Goal: Task Accomplishment & Management: Complete application form

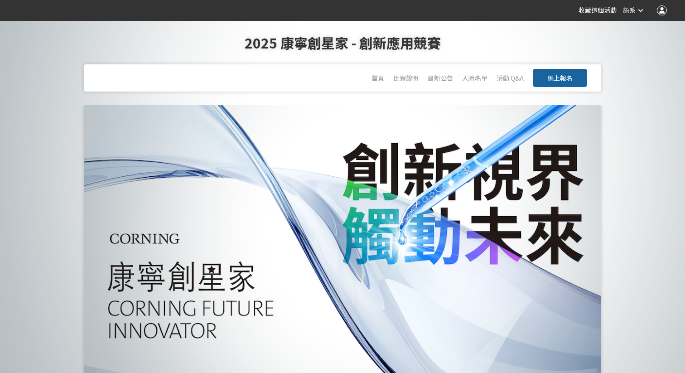
click at [574, 76] on button "馬上報名" at bounding box center [560, 78] width 54 height 18
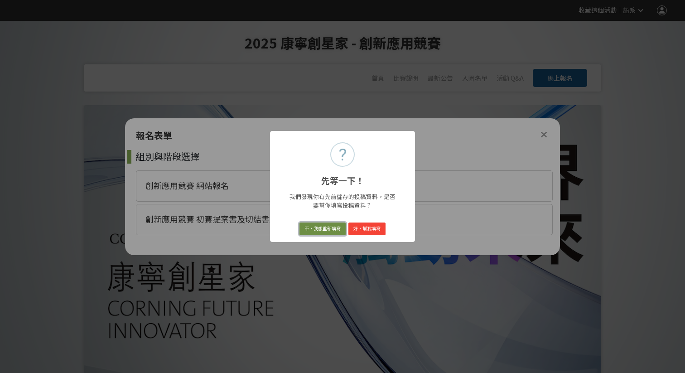
click at [331, 229] on button "不，我想重新填寫" at bounding box center [323, 229] width 46 height 13
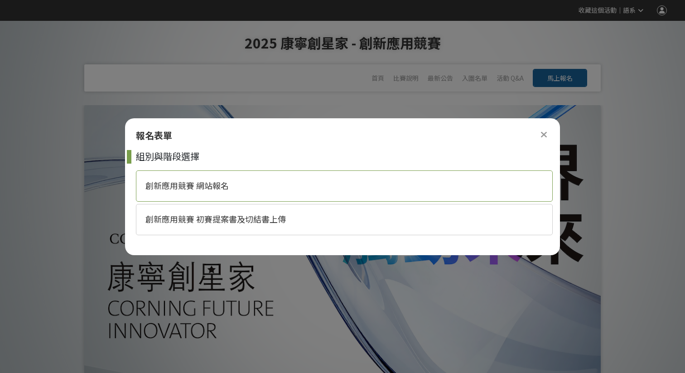
click at [328, 178] on div "創新應用競賽 網站報名" at bounding box center [344, 185] width 417 height 31
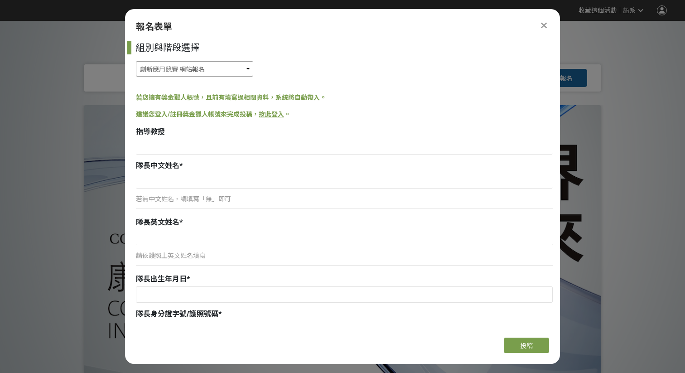
click at [231, 69] on select "創新應用競賽 網站報名 創新應用競賽 初賽提案書及切結書上傳" at bounding box center [194, 68] width 117 height 15
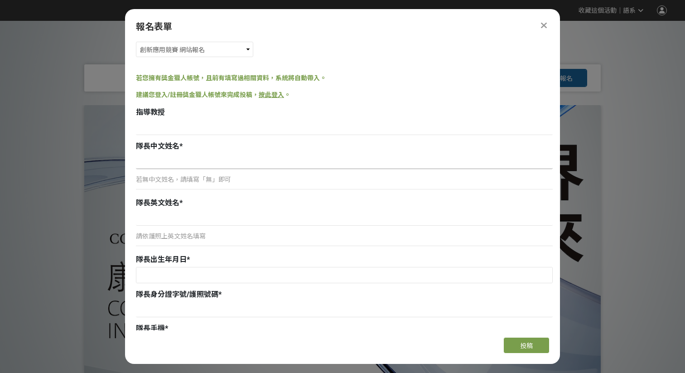
click at [215, 165] on input at bounding box center [344, 161] width 417 height 15
type input "ㄙ"
type input "[PERSON_NAME]"
click at [350, 223] on input at bounding box center [344, 217] width 417 height 15
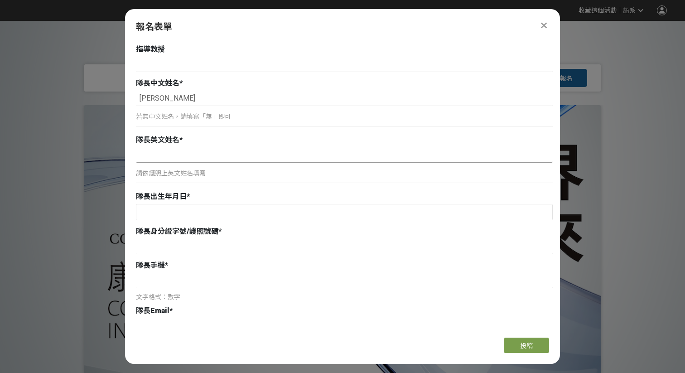
scroll to position [82, 0]
click at [274, 213] on input "text" at bounding box center [344, 212] width 416 height 15
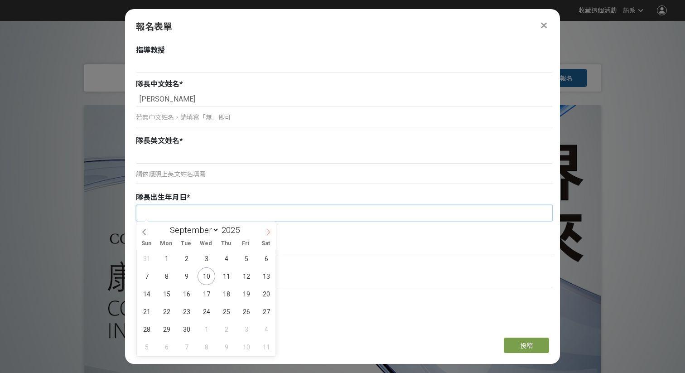
click at [274, 213] on input "text" at bounding box center [344, 212] width 416 height 15
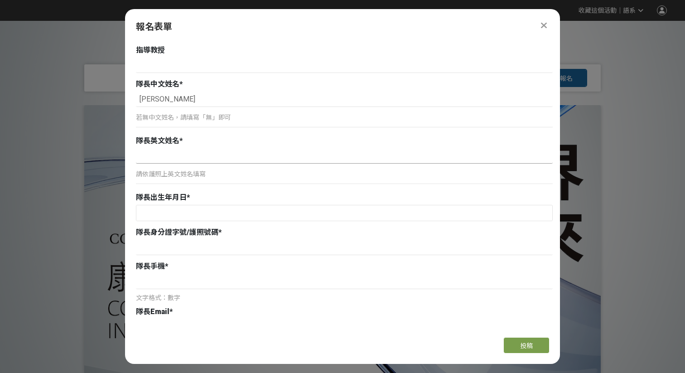
click at [304, 163] on input at bounding box center [344, 155] width 417 height 15
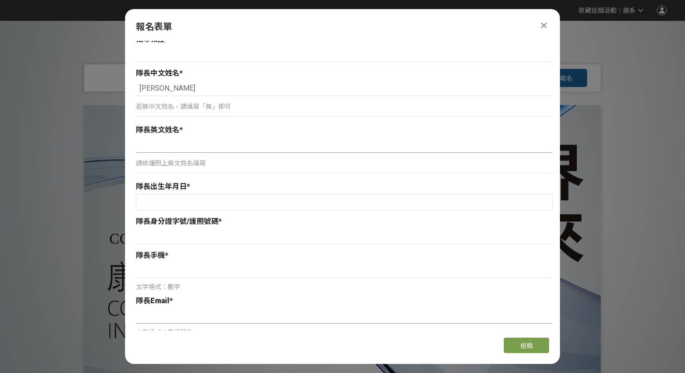
scroll to position [0, 0]
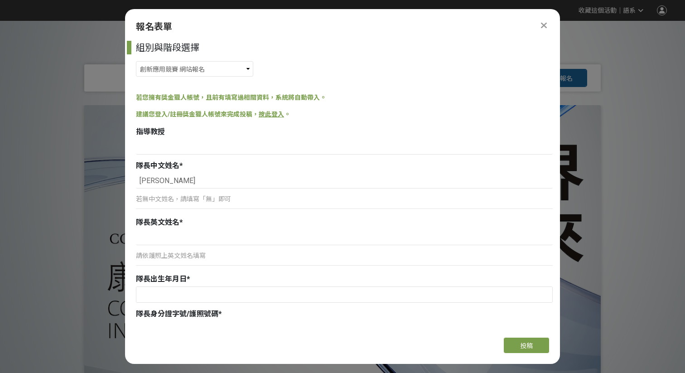
click at [542, 27] on icon at bounding box center [544, 25] width 6 height 9
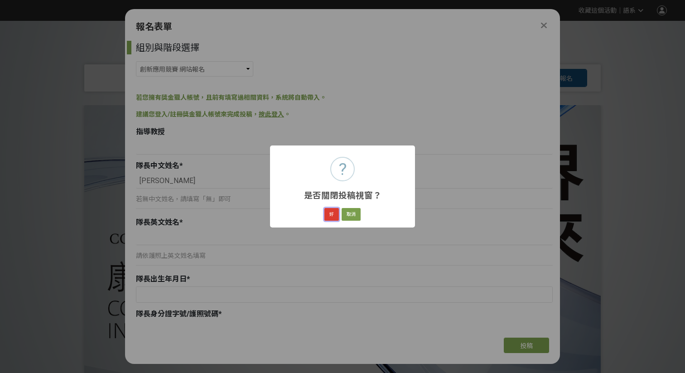
click at [330, 218] on button "好" at bounding box center [332, 214] width 15 height 13
